Goal: Transaction & Acquisition: Obtain resource

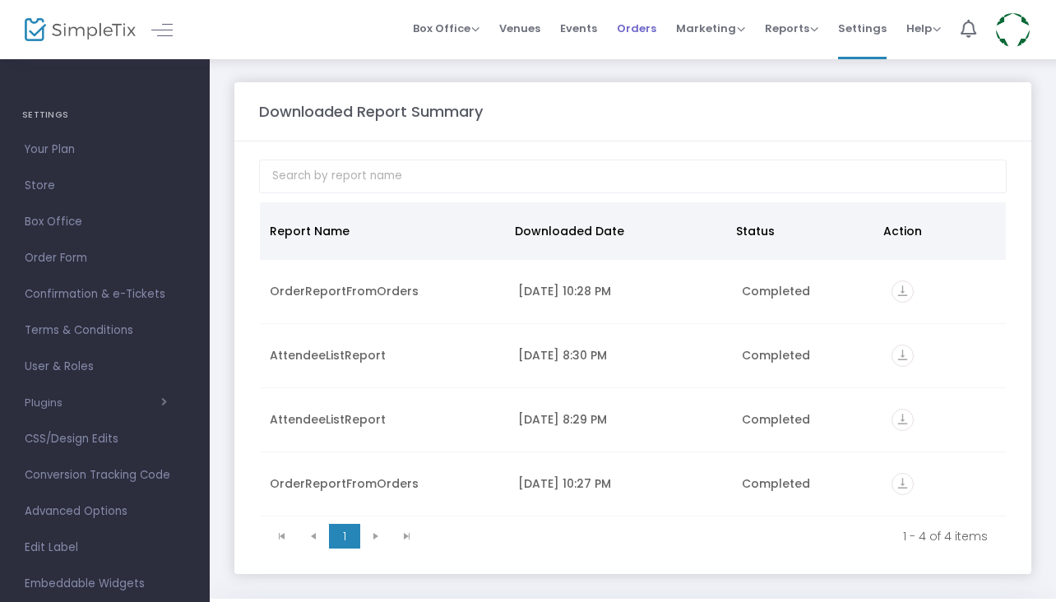
click at [654, 28] on span "Orders" at bounding box center [636, 28] width 39 height 42
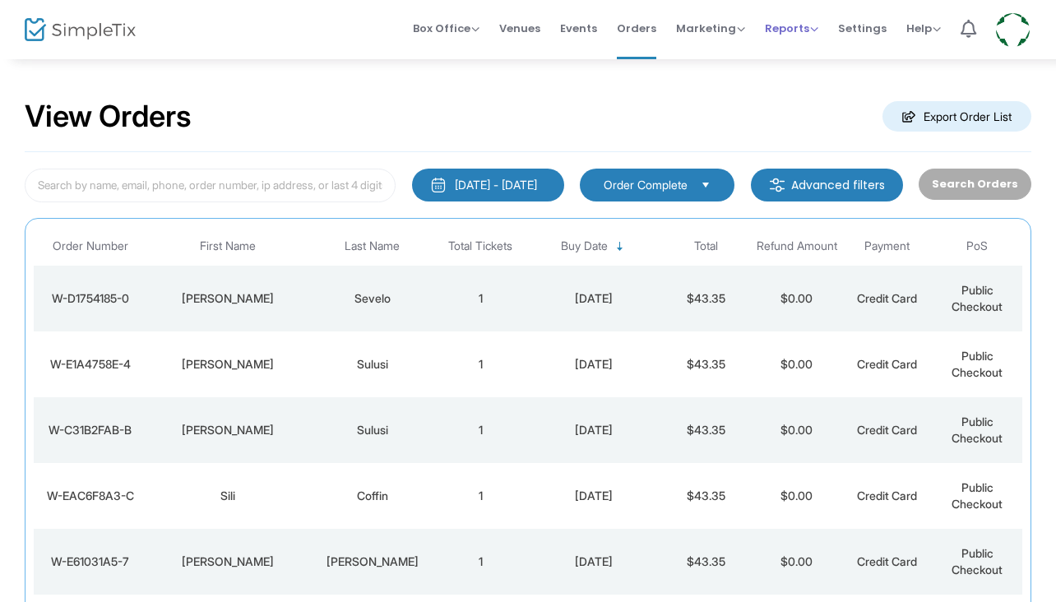
click at [812, 25] on span "Reports" at bounding box center [791, 29] width 53 height 16
click at [663, 126] on div "View Orders Export Order List" at bounding box center [528, 117] width 1006 height 70
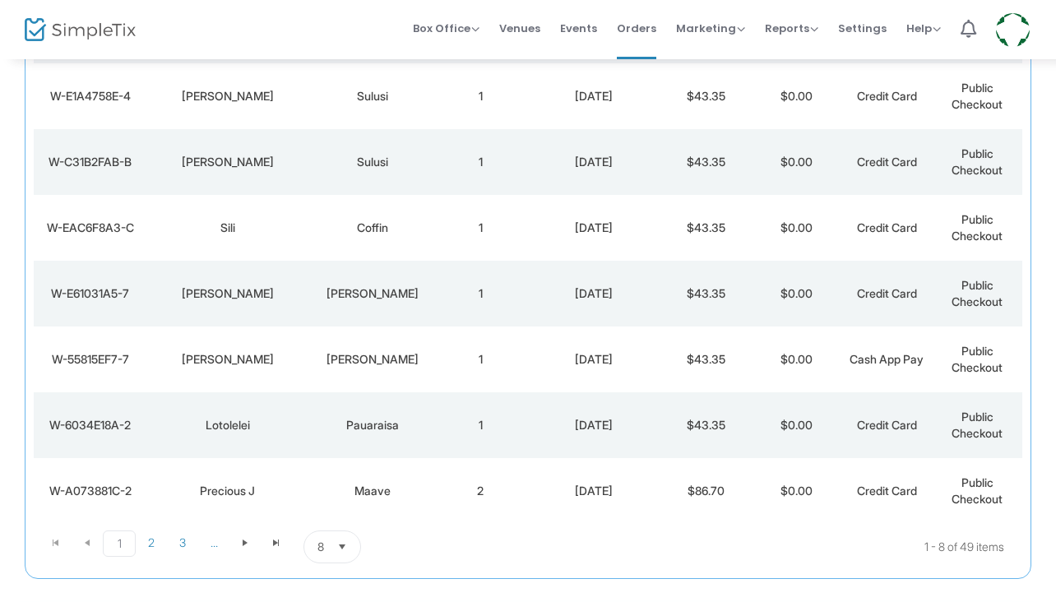
scroll to position [329, 0]
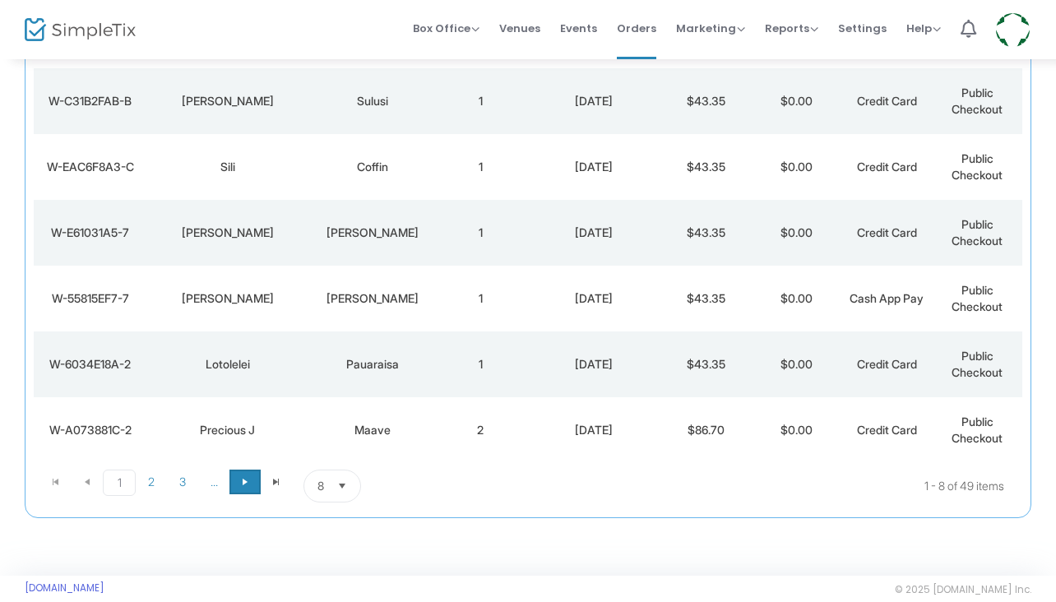
click at [238, 488] on span at bounding box center [244, 481] width 31 height 25
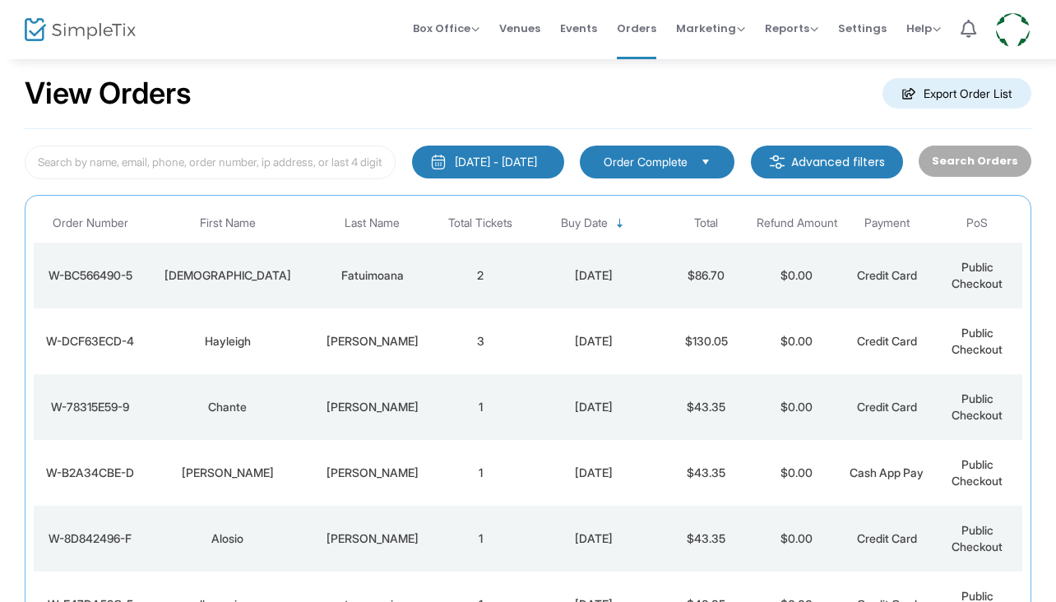
scroll to position [0, 0]
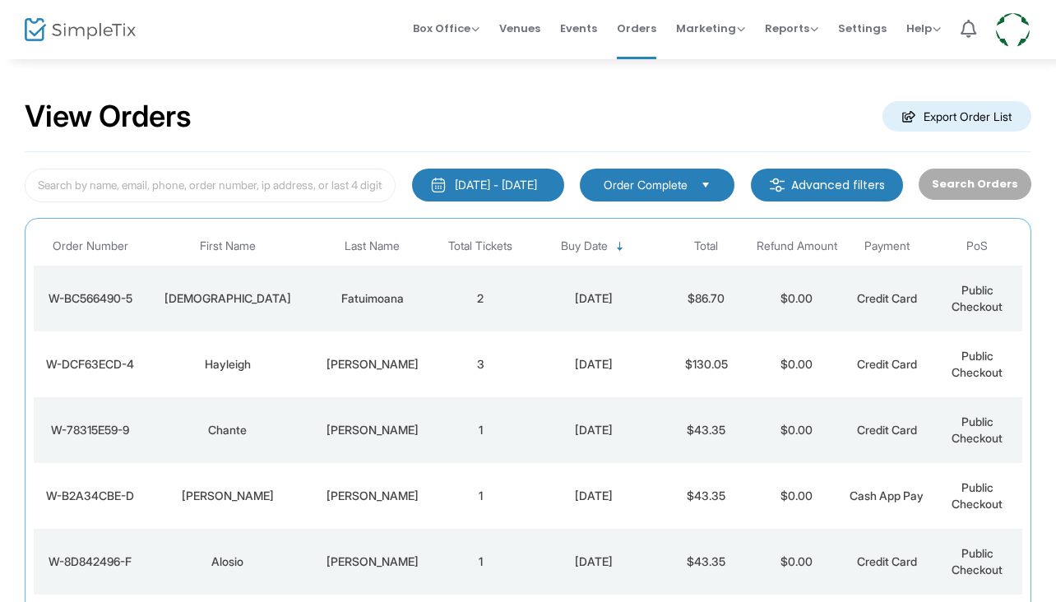
click at [478, 178] on div "6/19/2025 - 9/19/2025" at bounding box center [496, 185] width 82 height 16
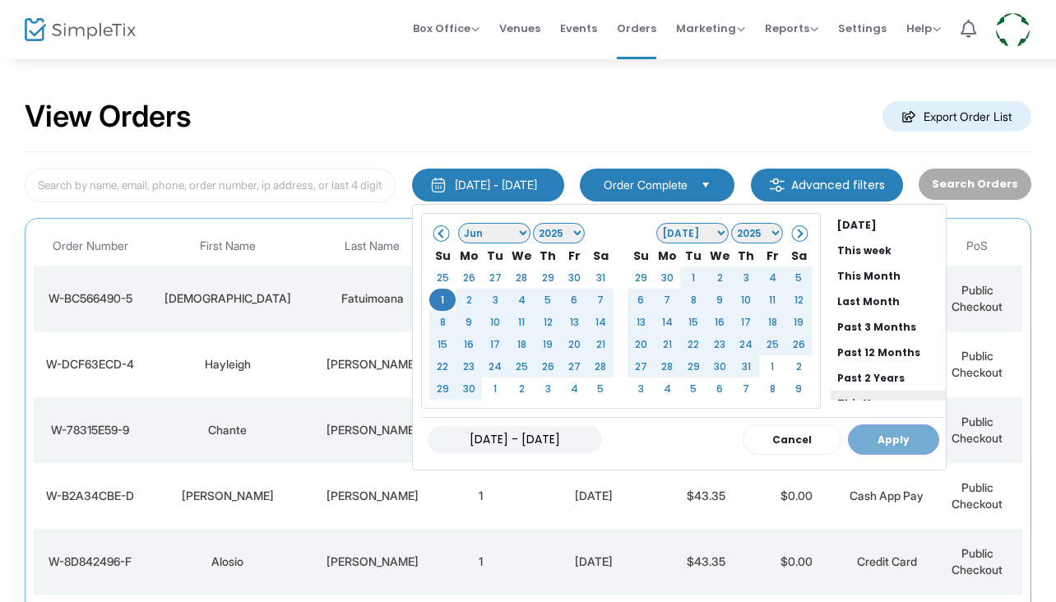
scroll to position [125, 0]
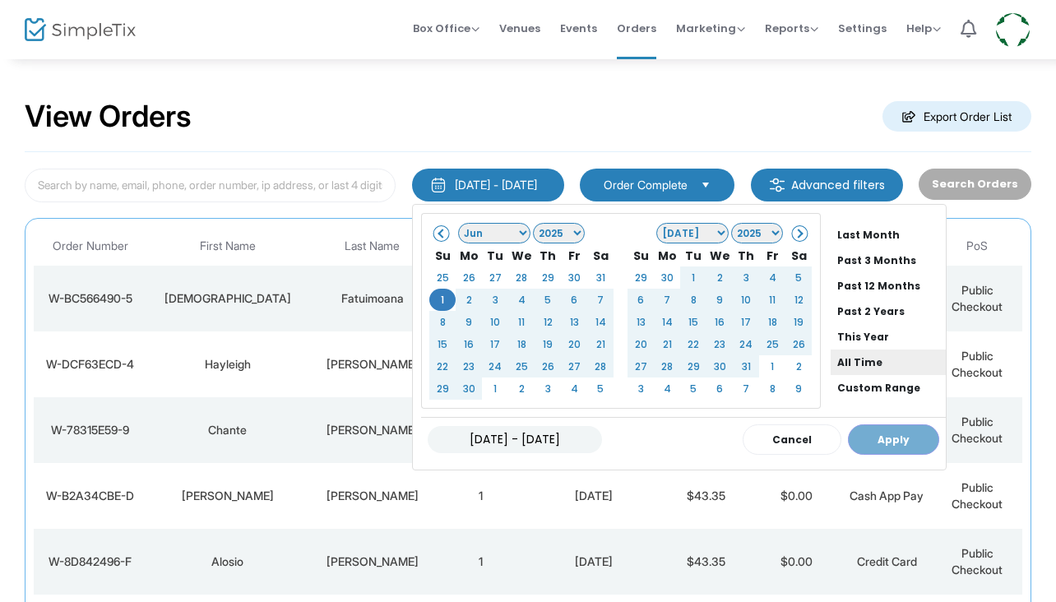
click at [848, 362] on li "All Time" at bounding box center [887, 361] width 115 height 25
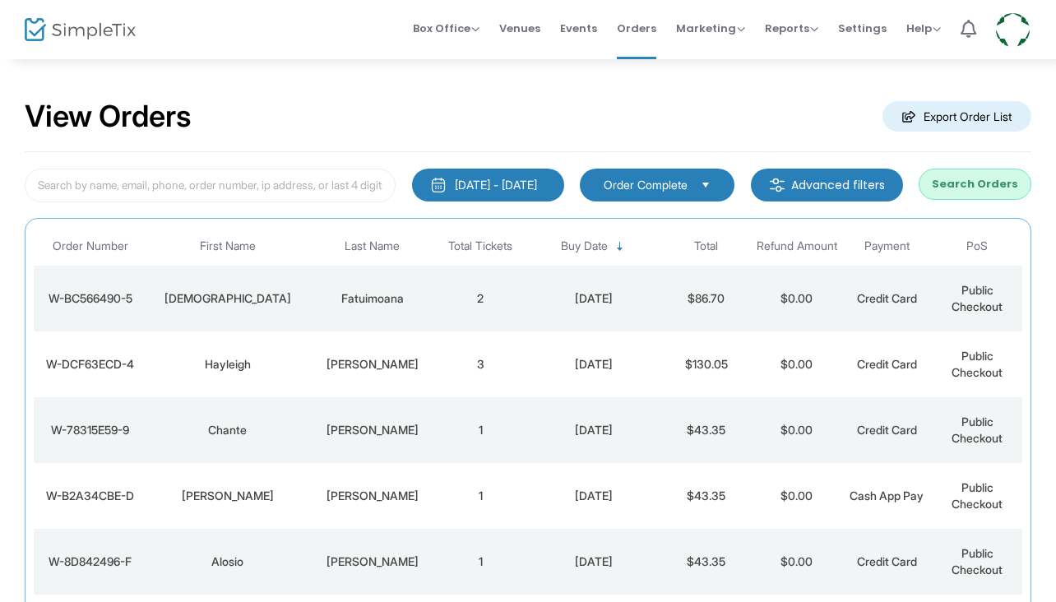
click at [951, 177] on button "Search Orders" at bounding box center [974, 184] width 113 height 31
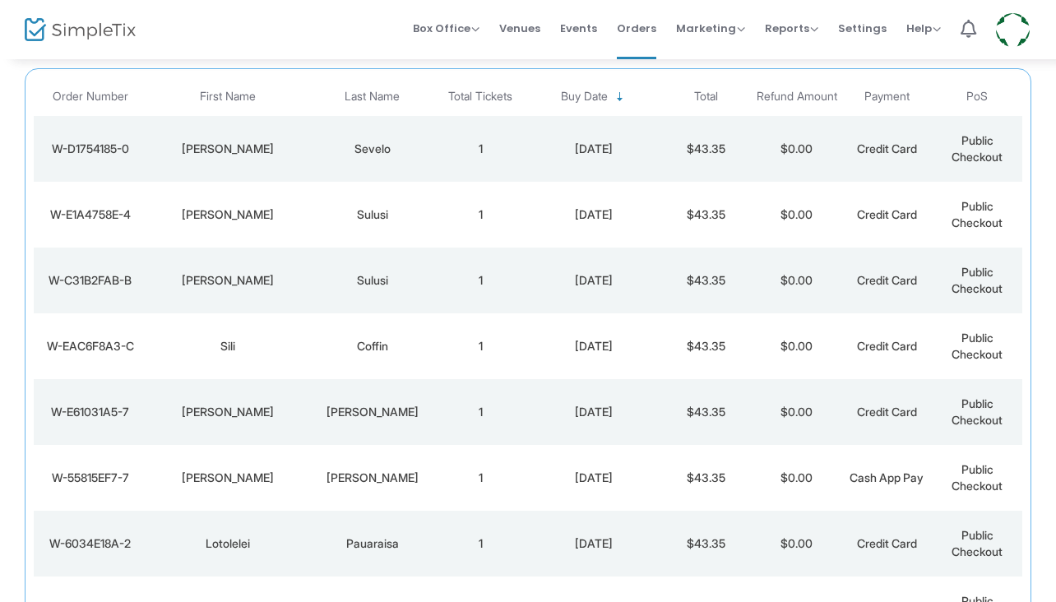
scroll to position [0, 0]
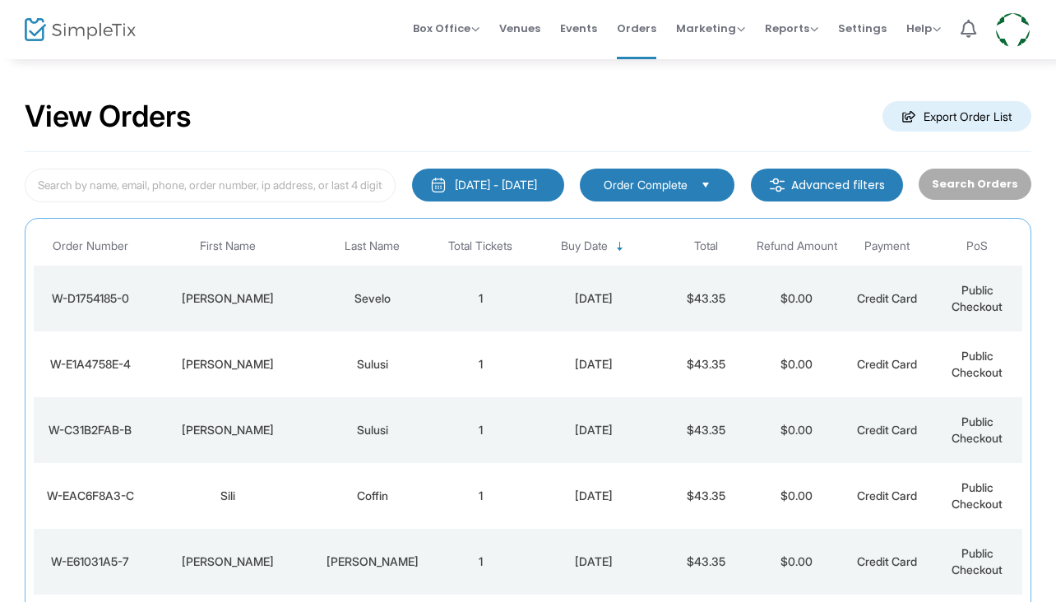
click at [1001, 118] on m-button "Export Order List" at bounding box center [956, 116] width 149 height 30
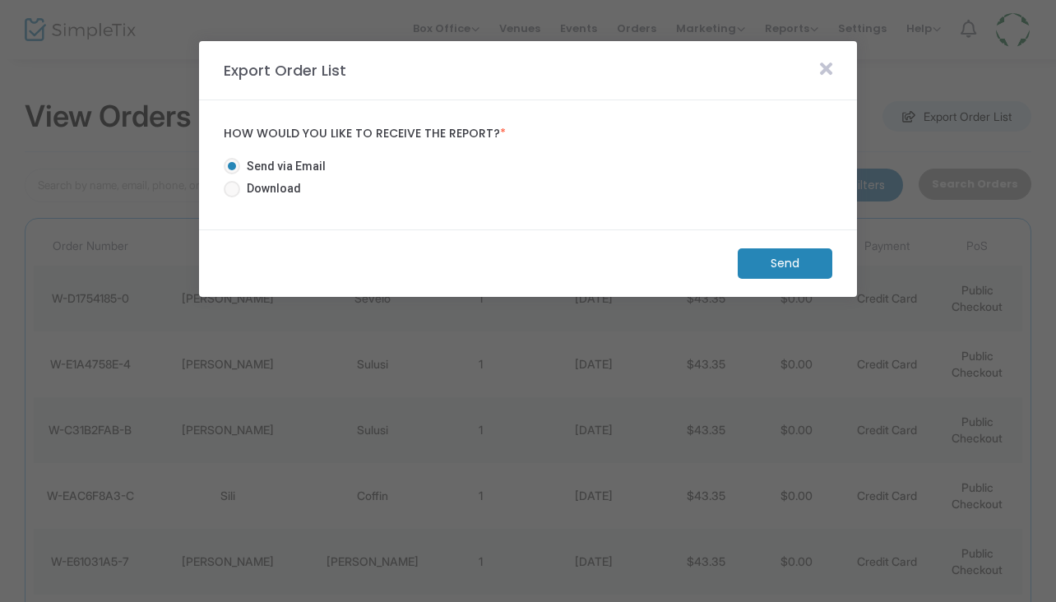
click at [240, 190] on span "Download" at bounding box center [270, 188] width 61 height 17
click at [232, 197] on input "Download" at bounding box center [231, 197] width 1 height 1
radio input "true"
click at [772, 260] on m-button "Download" at bounding box center [771, 263] width 123 height 30
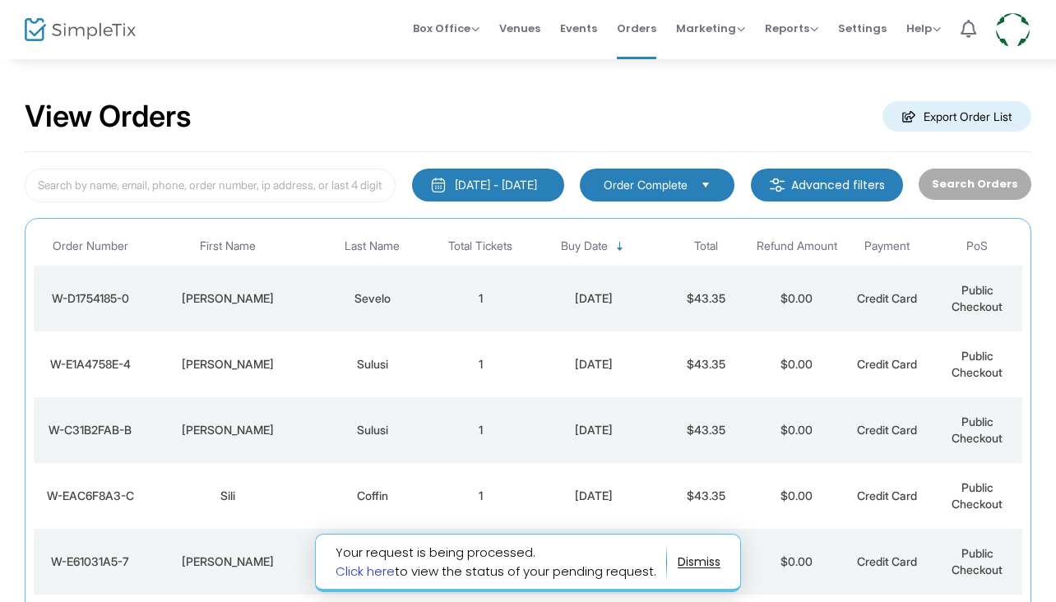
click at [376, 575] on link "Click here" at bounding box center [364, 570] width 59 height 17
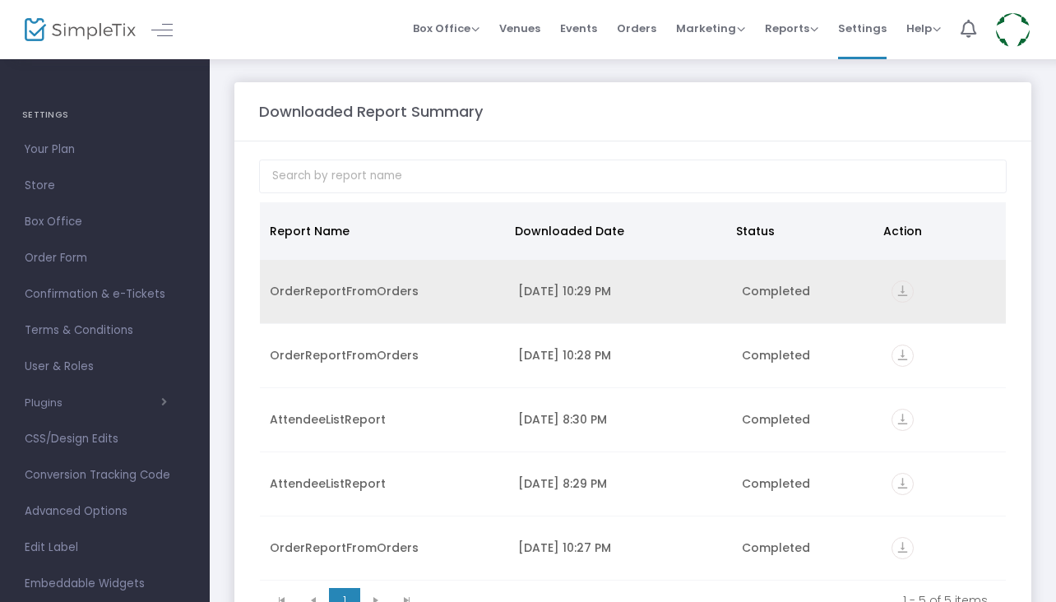
click at [372, 284] on div "OrderReportFromOrders" at bounding box center [384, 291] width 229 height 16
click at [900, 292] on icon "vertical_align_bottom" at bounding box center [902, 291] width 22 height 22
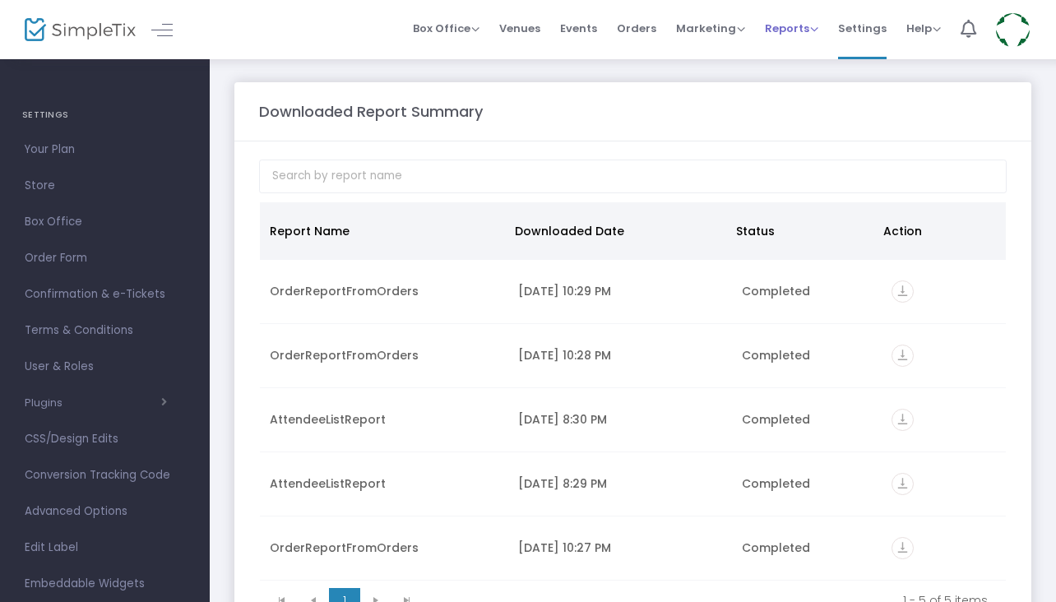
click at [807, 34] on span "Reports" at bounding box center [791, 29] width 53 height 16
click at [635, 35] on span "Orders" at bounding box center [636, 28] width 39 height 42
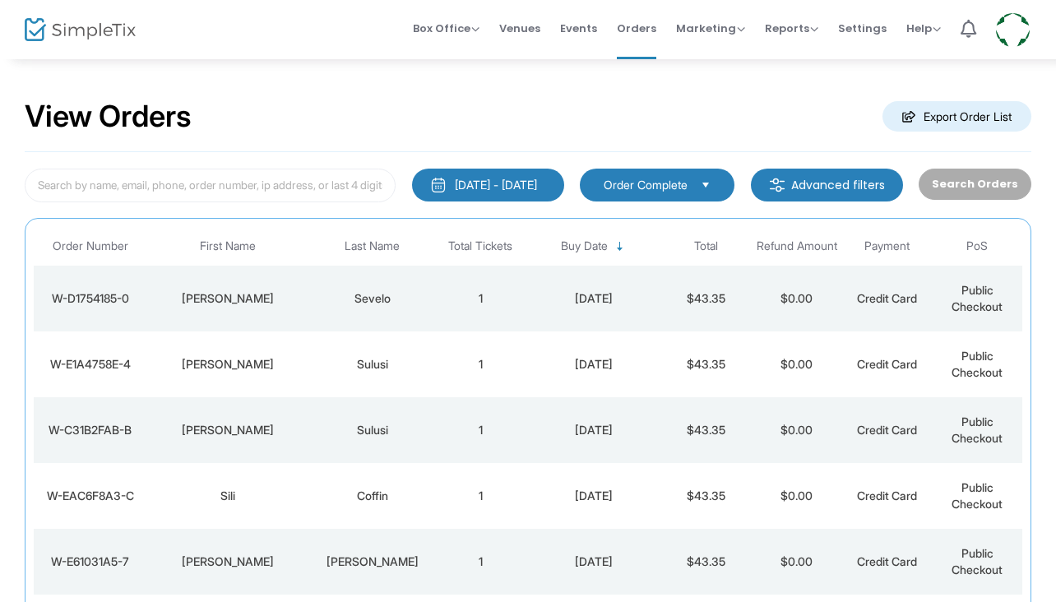
click at [30, 32] on img at bounding box center [80, 30] width 111 height 24
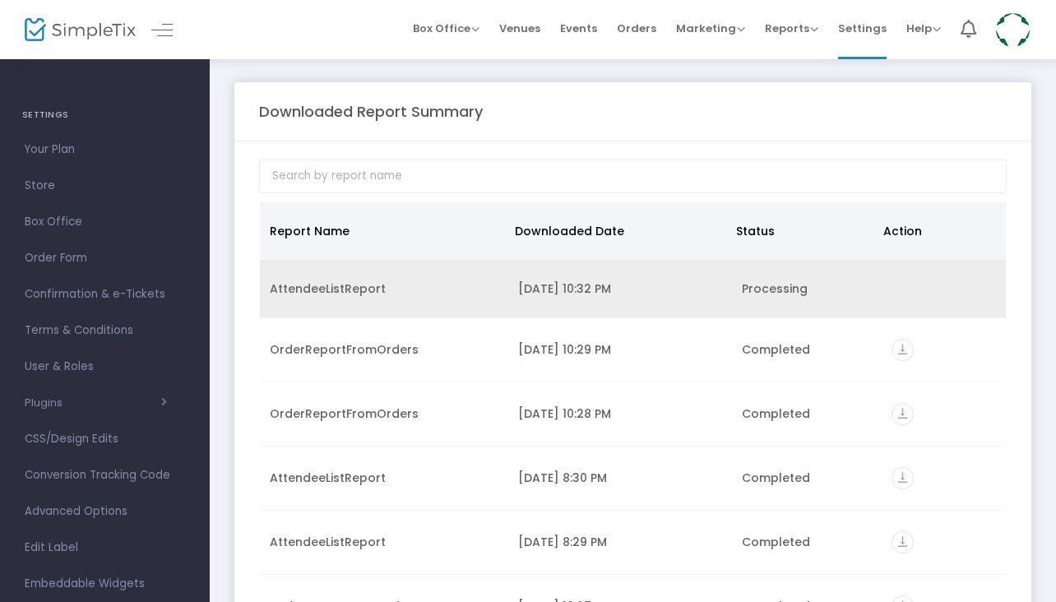
click at [355, 294] on div "AttendeeListReport" at bounding box center [384, 288] width 229 height 16
click at [901, 287] on td "Data table" at bounding box center [943, 289] width 124 height 58
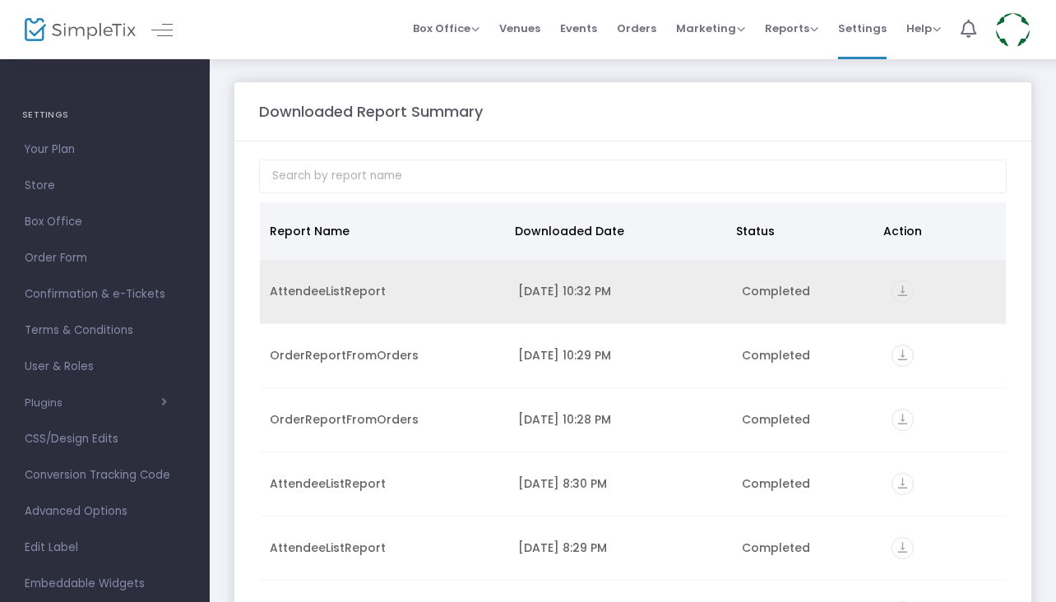
click at [900, 289] on icon "vertical_align_bottom" at bounding box center [902, 291] width 22 height 22
